Goal: Task Accomplishment & Management: Use online tool/utility

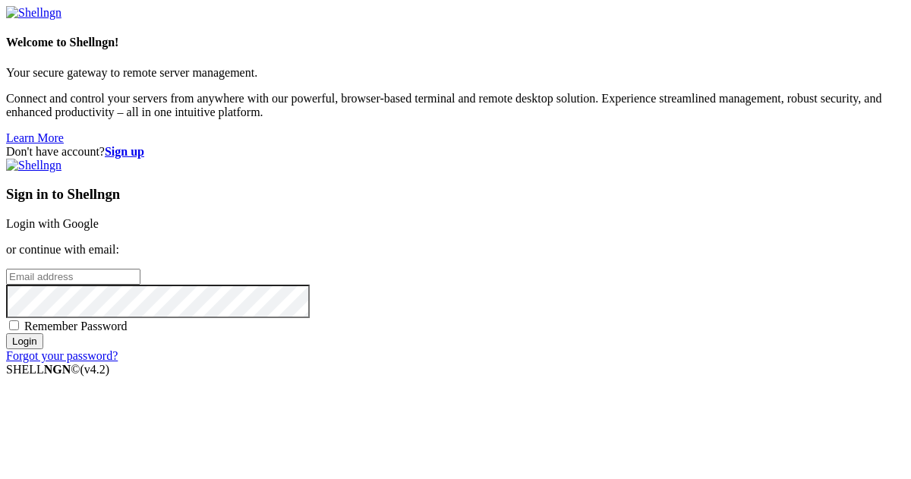
click at [140, 269] on input "email" at bounding box center [73, 277] width 134 height 16
click at [6, 270] on protonpass-control-4ca6 at bounding box center [6, 276] width 0 height 13
type input "[EMAIL_ADDRESS][DOMAIN_NAME]"
click at [43, 349] on input "Login" at bounding box center [24, 341] width 37 height 16
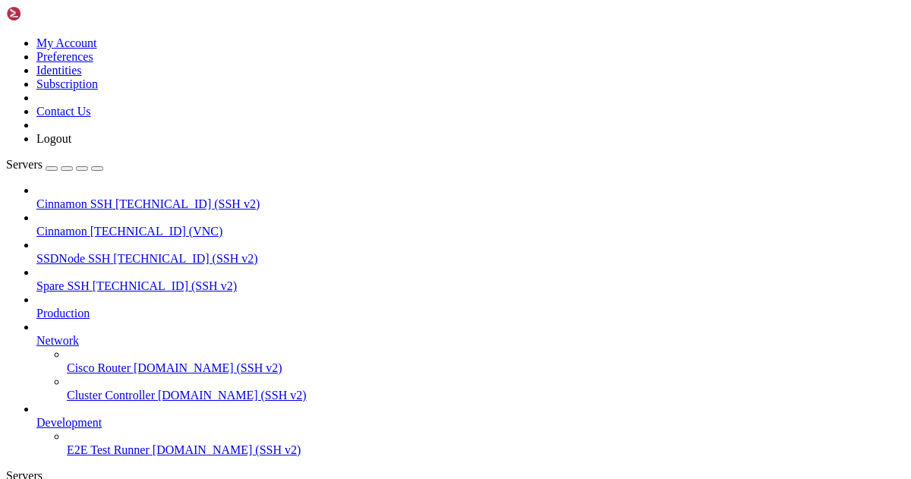
click at [131, 225] on span "[TECHNICAL_ID] (VNC)" at bounding box center [156, 231] width 133 height 13
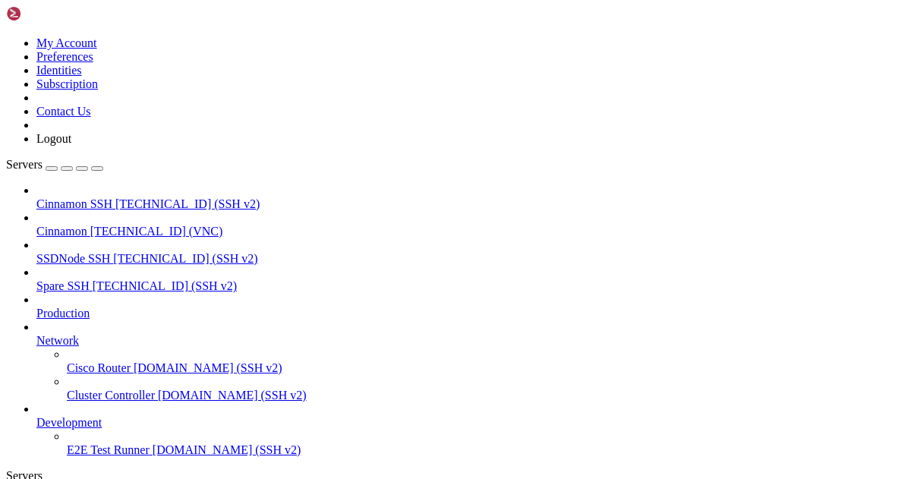
click at [87, 225] on span "Cinnamon" at bounding box center [61, 231] width 51 height 13
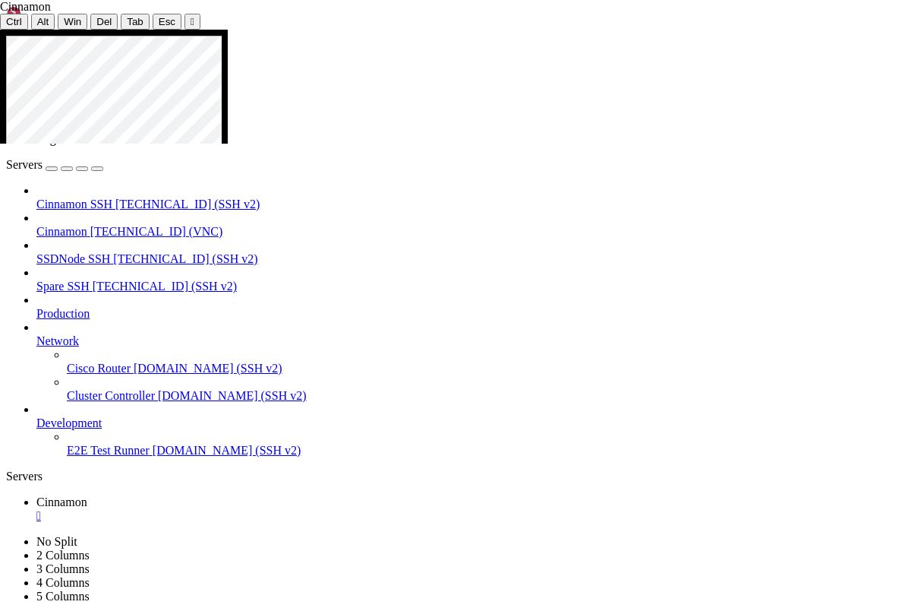
drag, startPoint x: 510, startPoint y: 275, endPoint x: 581, endPoint y: 270, distance: 71.5
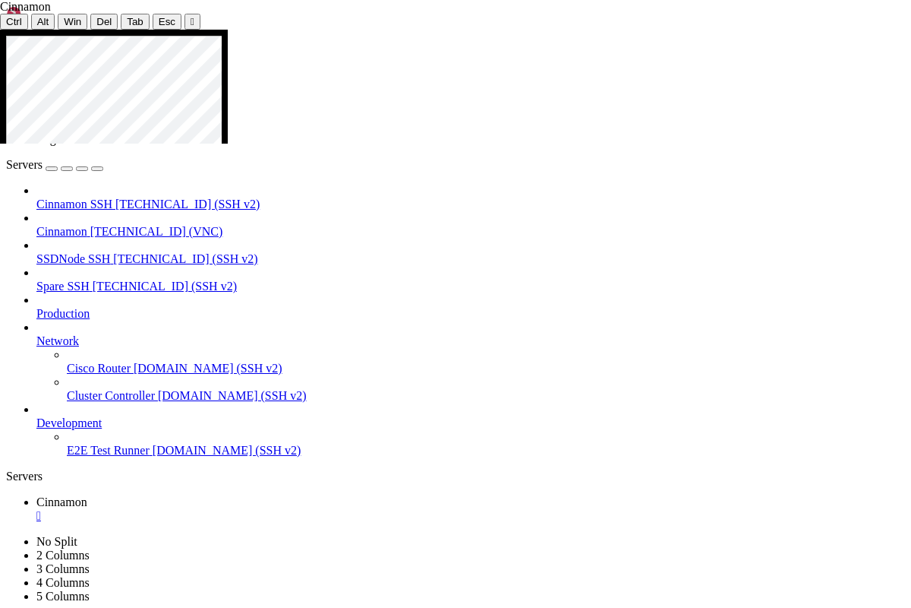
drag, startPoint x: 9, startPoint y: 141, endPoint x: 403, endPoint y: 144, distance: 394.2
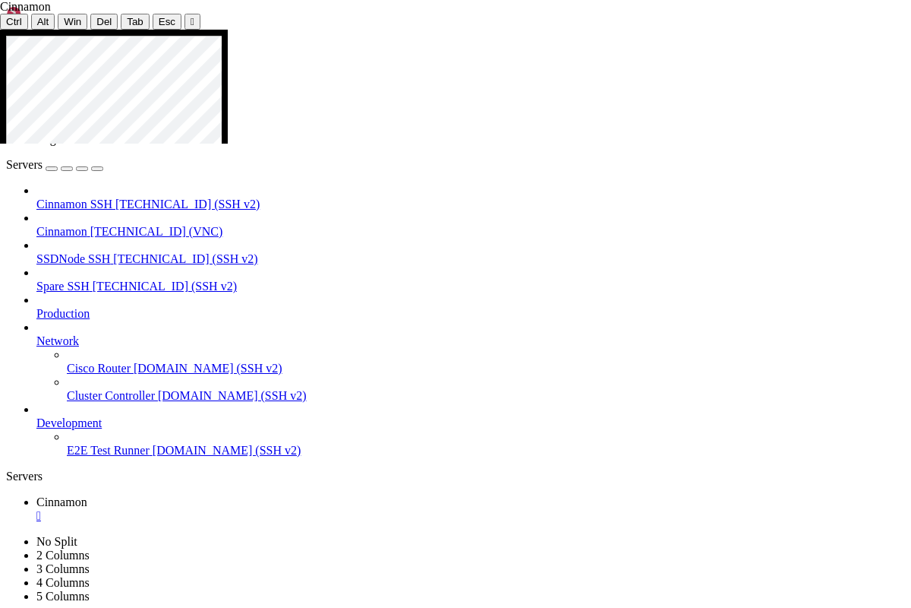
drag, startPoint x: 8, startPoint y: 142, endPoint x: 395, endPoint y: 143, distance: 387.3
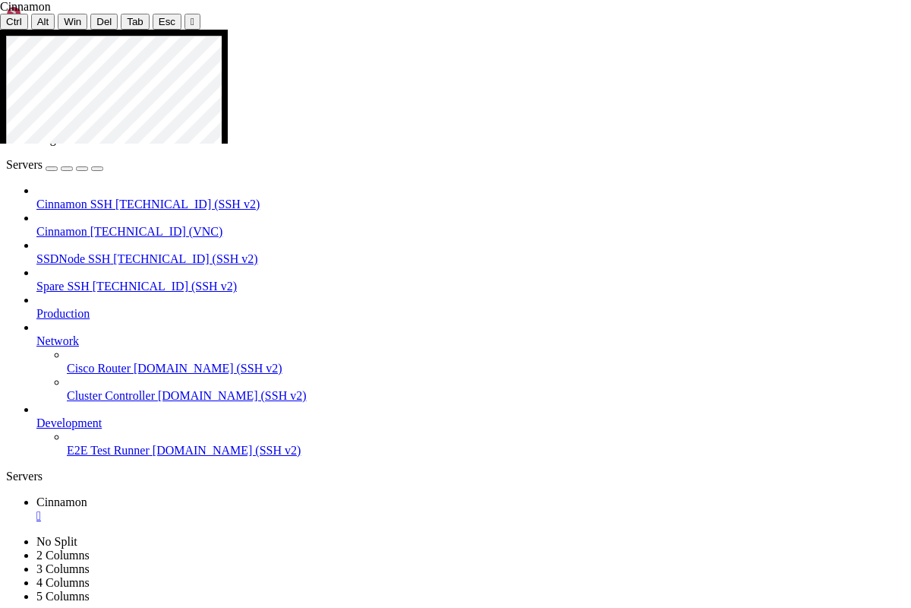
drag, startPoint x: 442, startPoint y: 244, endPoint x: 710, endPoint y: 241, distance: 268.1
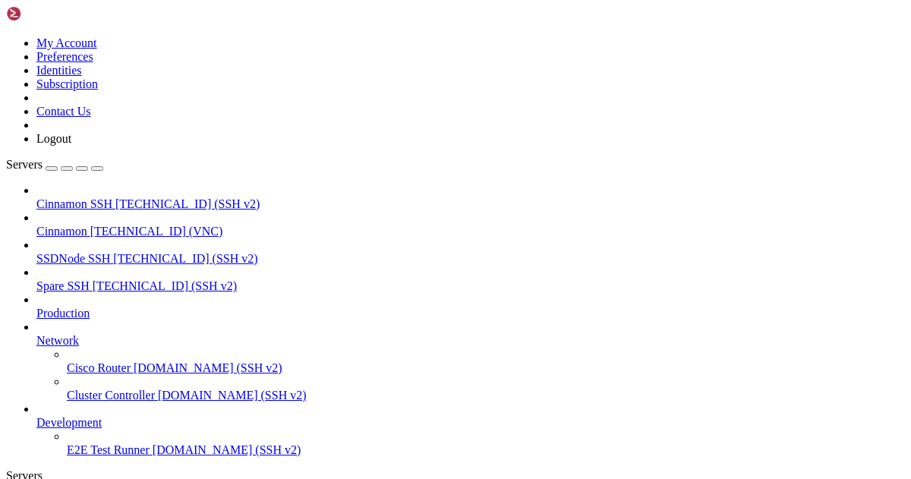
click at [6, 36] on icon at bounding box center [6, 36] width 0 height 0
click at [71, 145] on link "Logout" at bounding box center [53, 138] width 35 height 13
